Goal: Task Accomplishment & Management: Complete application form

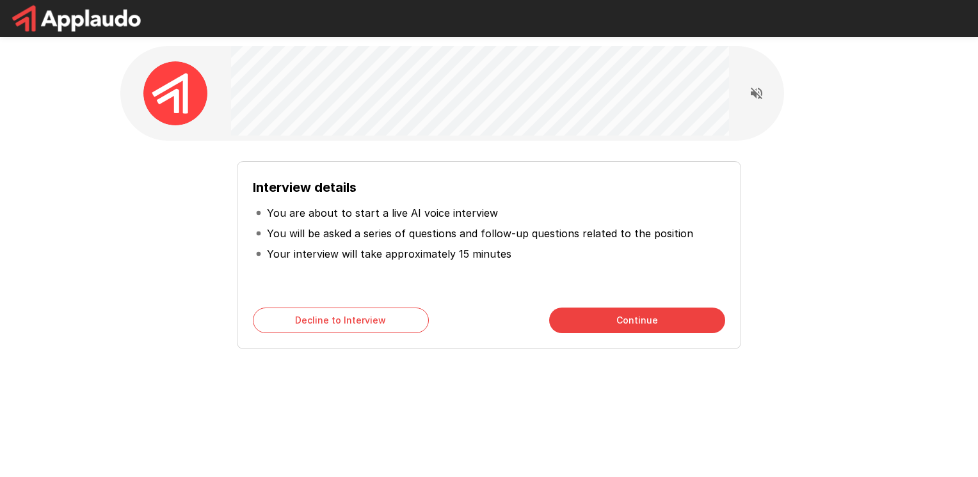
click at [587, 321] on button "Continue" at bounding box center [637, 321] width 176 height 26
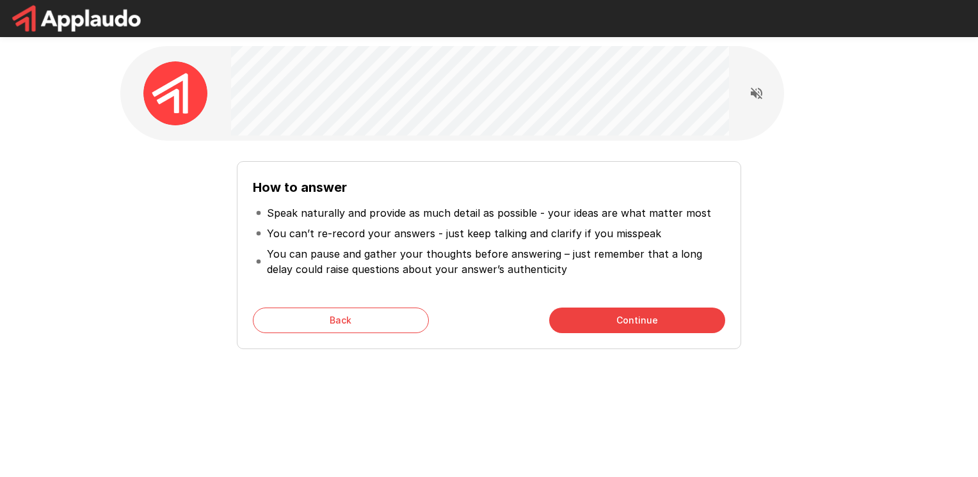
drag, startPoint x: 587, startPoint y: 321, endPoint x: 284, endPoint y: 367, distance: 306.9
click at [284, 367] on div "How to answer Speak naturally and provide as much detail as possible - your ide…" at bounding box center [489, 228] width 768 height 457
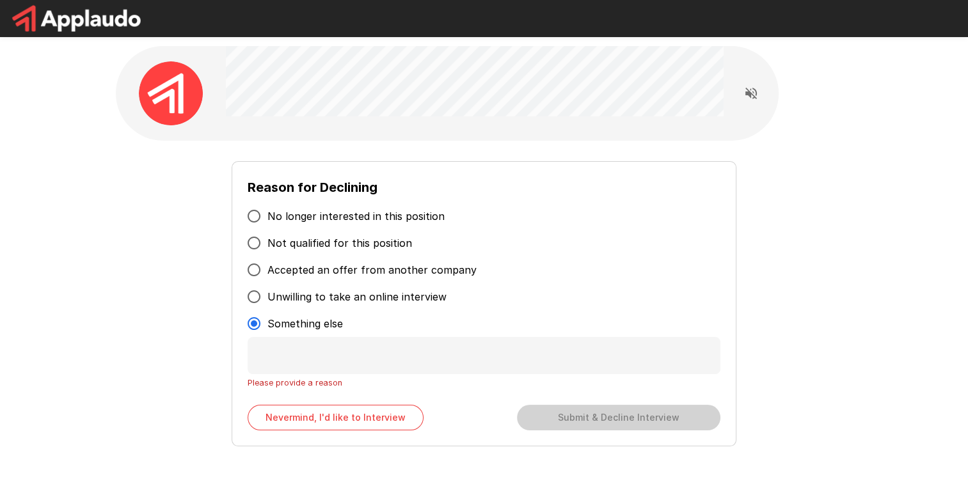
click at [623, 411] on div "Nevermind, I'd like to Interview Submit & Decline Interview" at bounding box center [484, 418] width 472 height 26
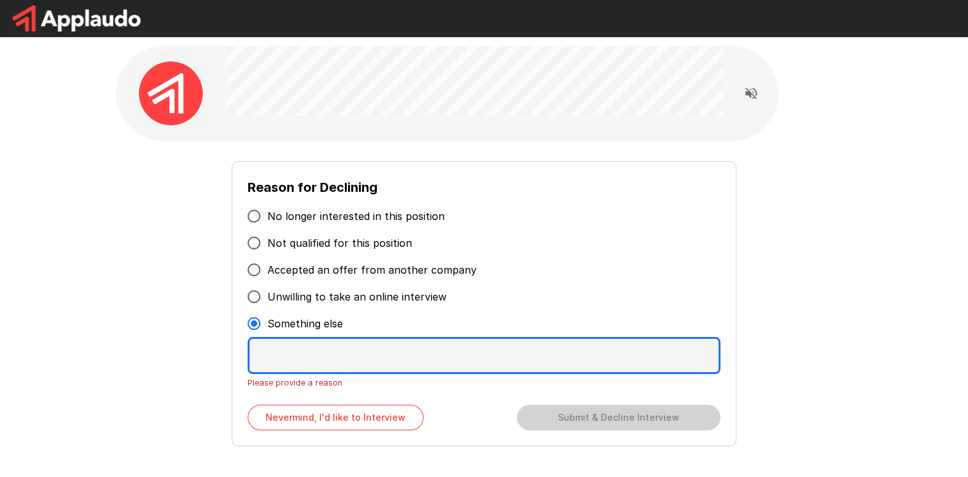
click at [444, 362] on textarea at bounding box center [484, 355] width 472 height 37
type textarea "*"
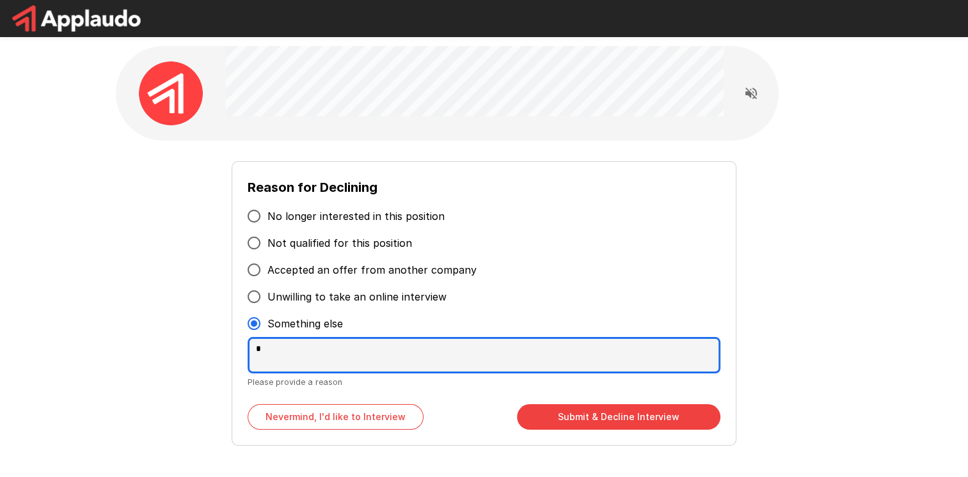
type textarea "*"
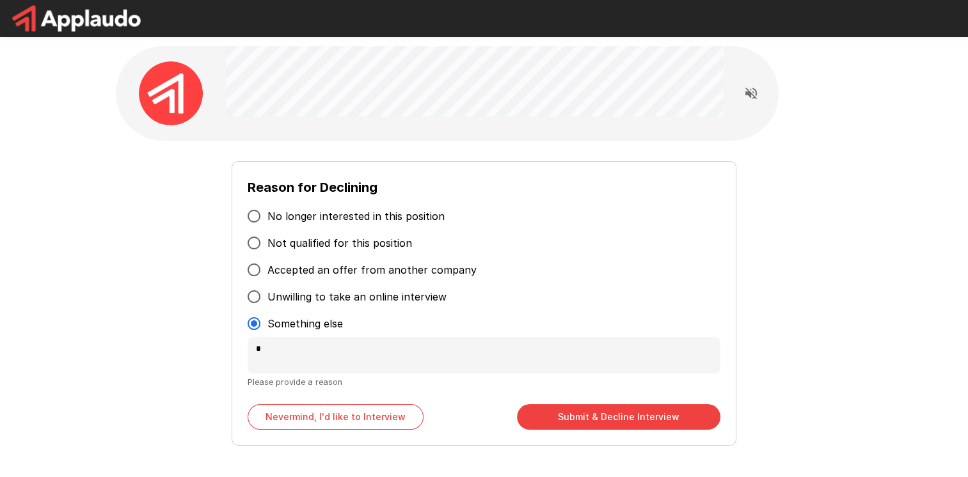
type textarea "*"
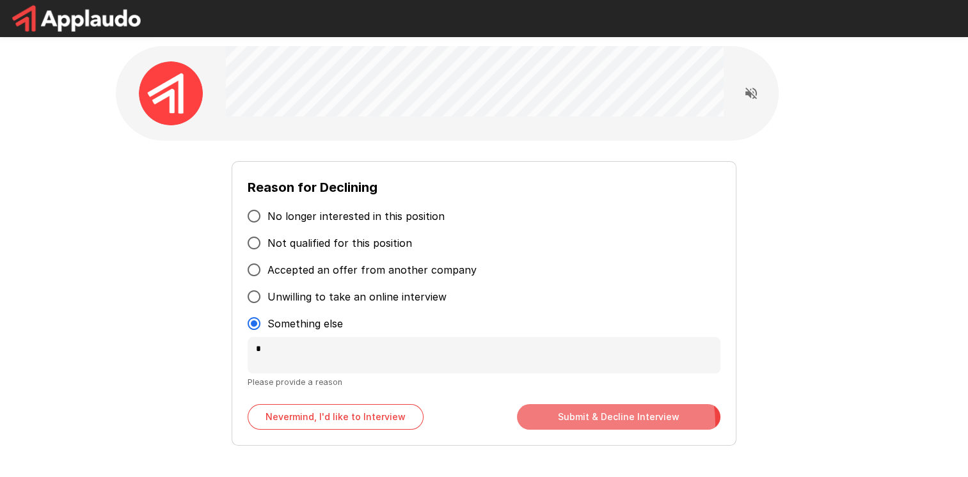
click at [585, 426] on button "Submit & Decline Interview" at bounding box center [619, 417] width 204 height 26
